Goal: Information Seeking & Learning: Learn about a topic

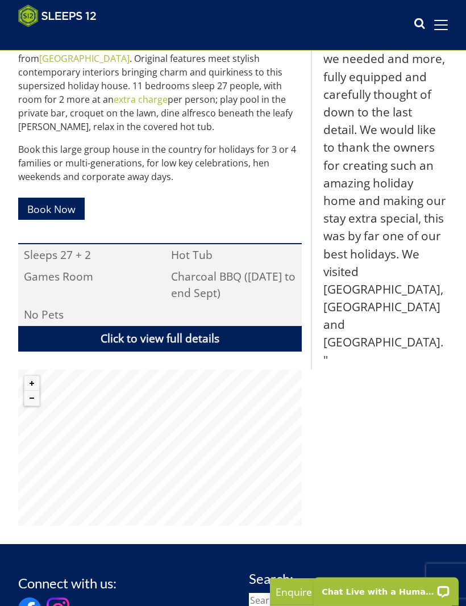
scroll to position [501, 0]
click at [252, 326] on link "Click to view full details" at bounding box center [159, 339] width 283 height 26
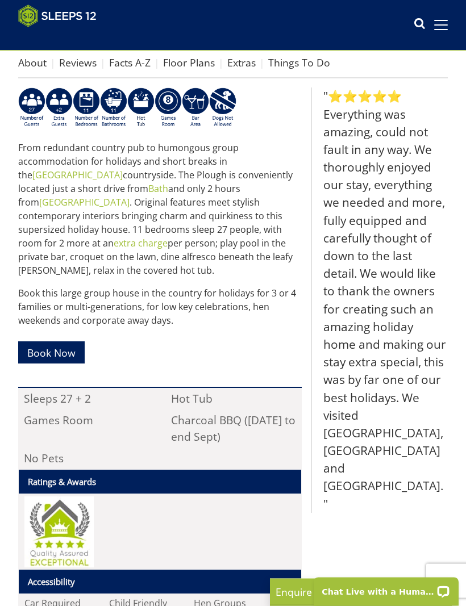
scroll to position [357, 0]
click at [131, 66] on link "Facts A-Z" at bounding box center [129, 63] width 41 height 14
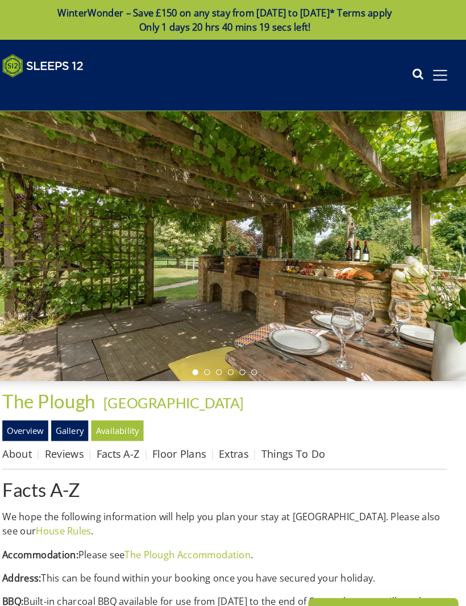
click at [18, 439] on link "About" at bounding box center [32, 438] width 28 height 14
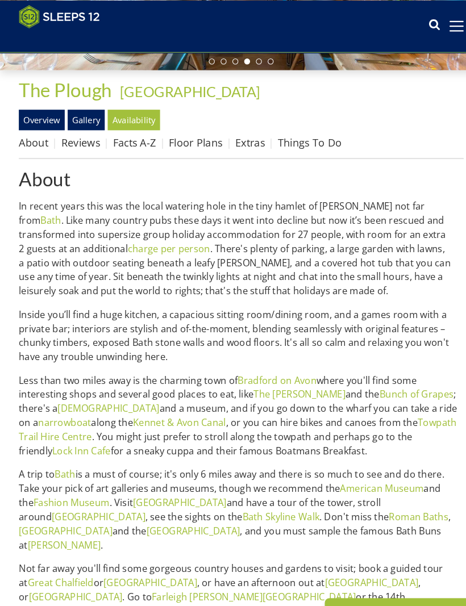
scroll to position [281, 0]
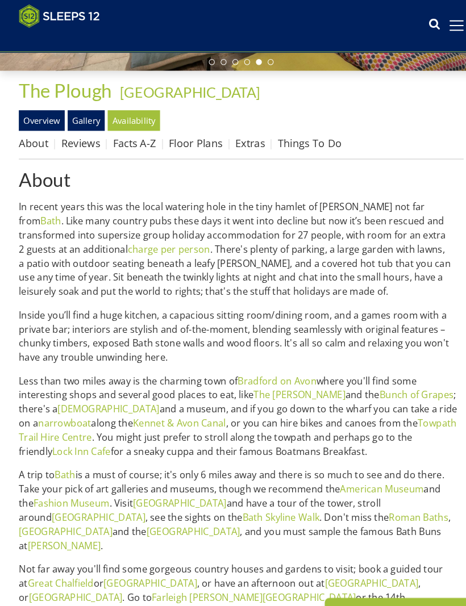
click at [35, 114] on link "Overview" at bounding box center [40, 116] width 44 height 19
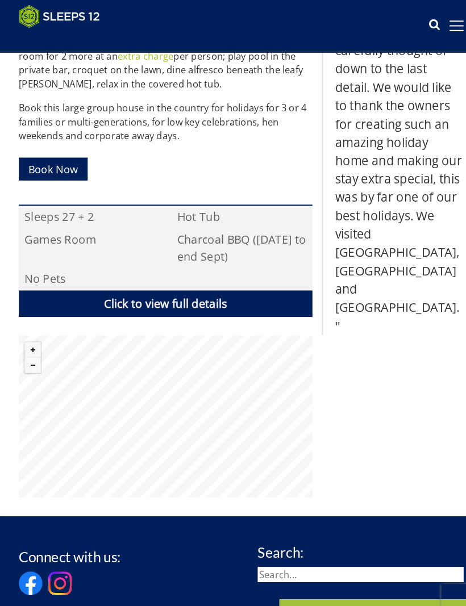
scroll to position [546, 0]
click at [166, 281] on link "Click to view full details" at bounding box center [159, 294] width 283 height 26
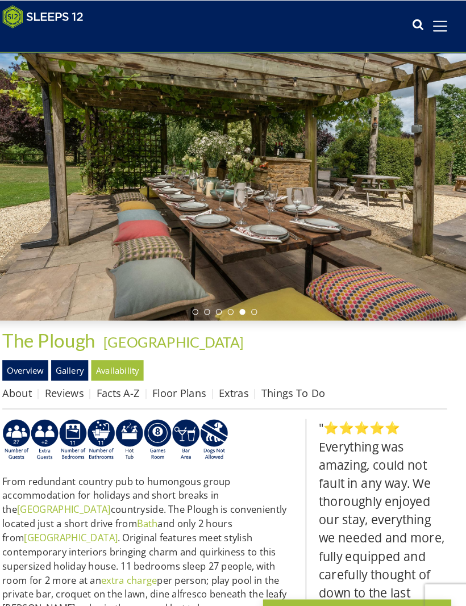
scroll to position [40, 0]
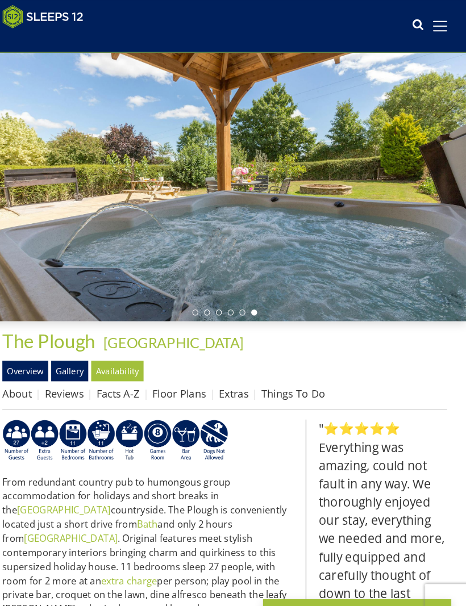
click at [181, 379] on link "Floor Plans" at bounding box center [189, 380] width 52 height 14
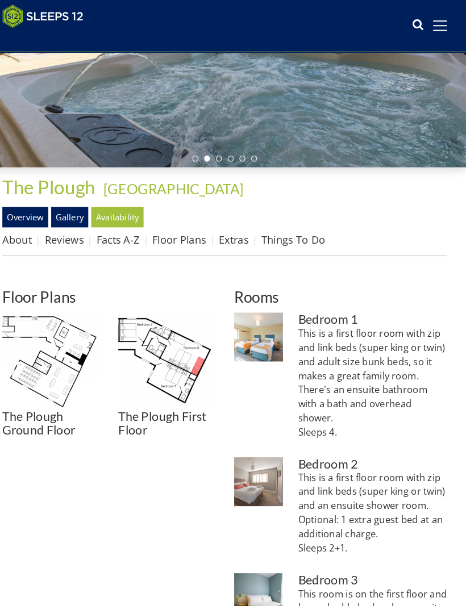
scroll to position [187, 0]
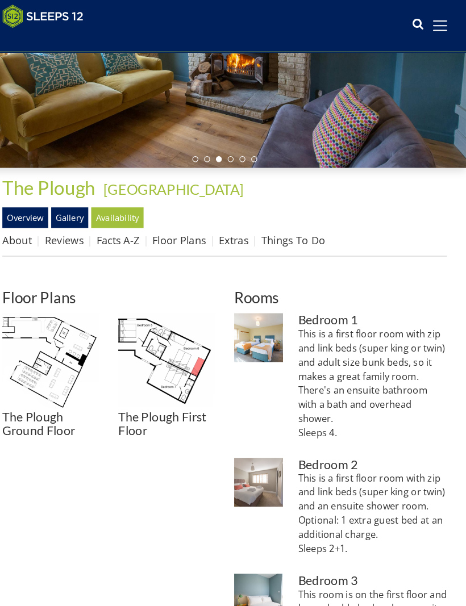
click at [60, 361] on img at bounding box center [65, 350] width 94 height 94
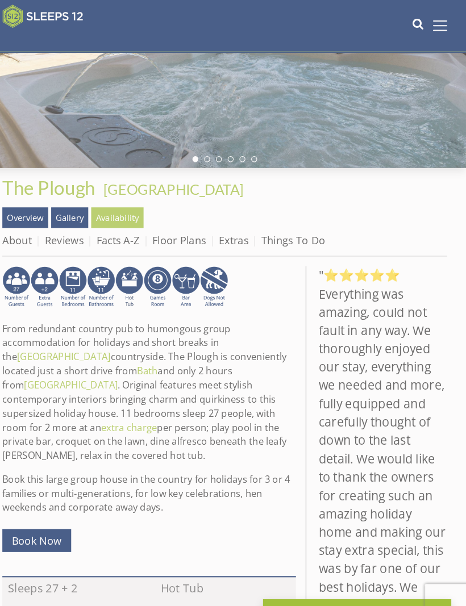
scroll to position [39, 0]
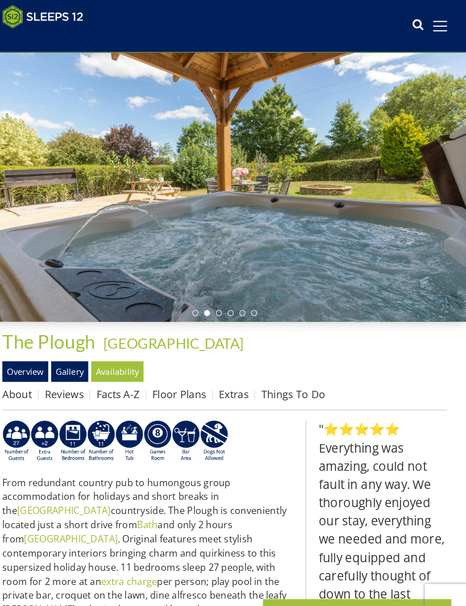
click at [425, 191] on div at bounding box center [233, 180] width 466 height 261
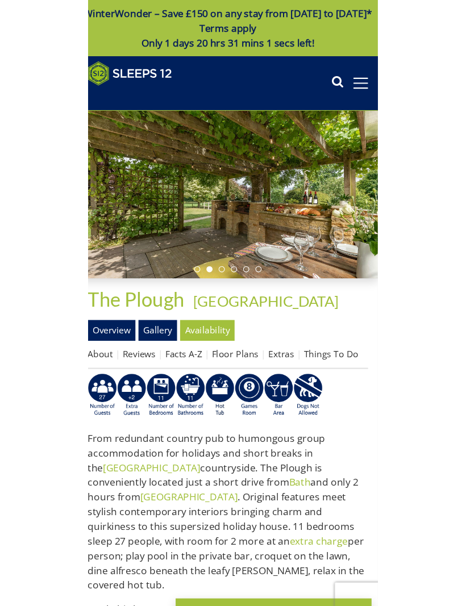
scroll to position [59, 0]
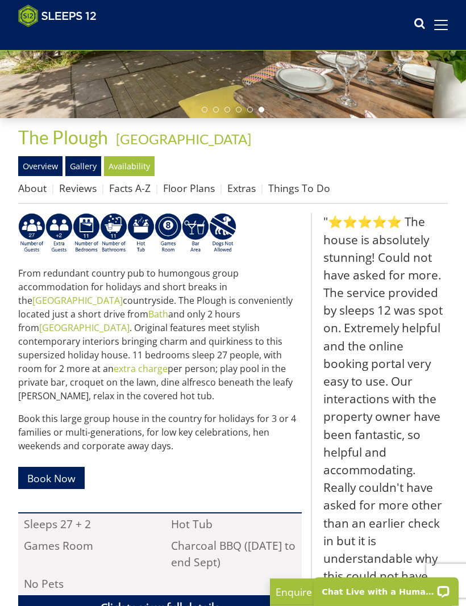
scroll to position [232, 0]
click at [81, 165] on link "Gallery" at bounding box center [83, 165] width 36 height 19
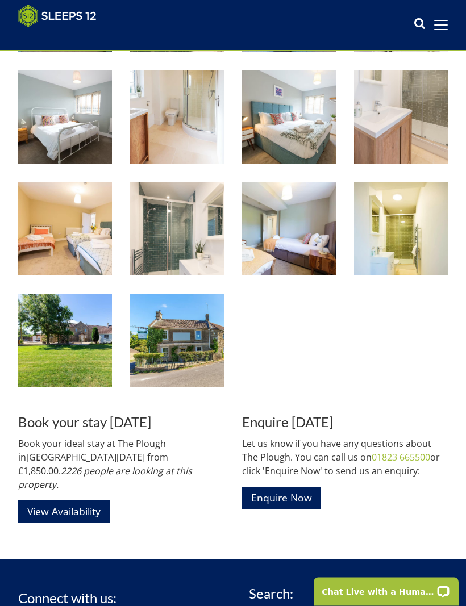
scroll to position [1159, 0]
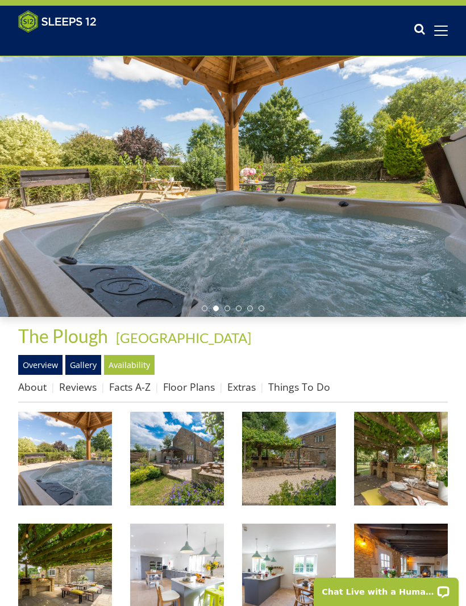
scroll to position [0, 0]
